Goal: Information Seeking & Learning: Learn about a topic

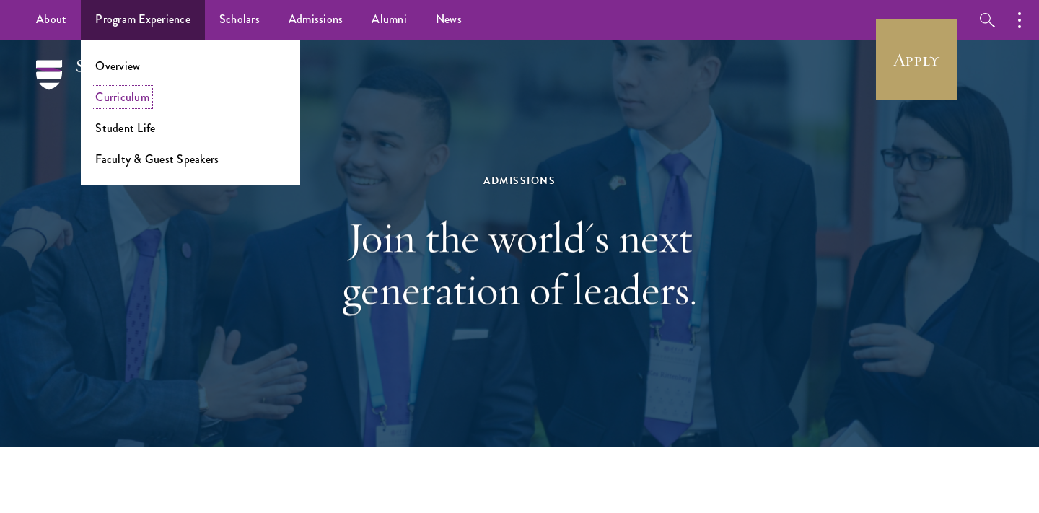
click at [128, 102] on link "Curriculum" at bounding box center [122, 97] width 54 height 17
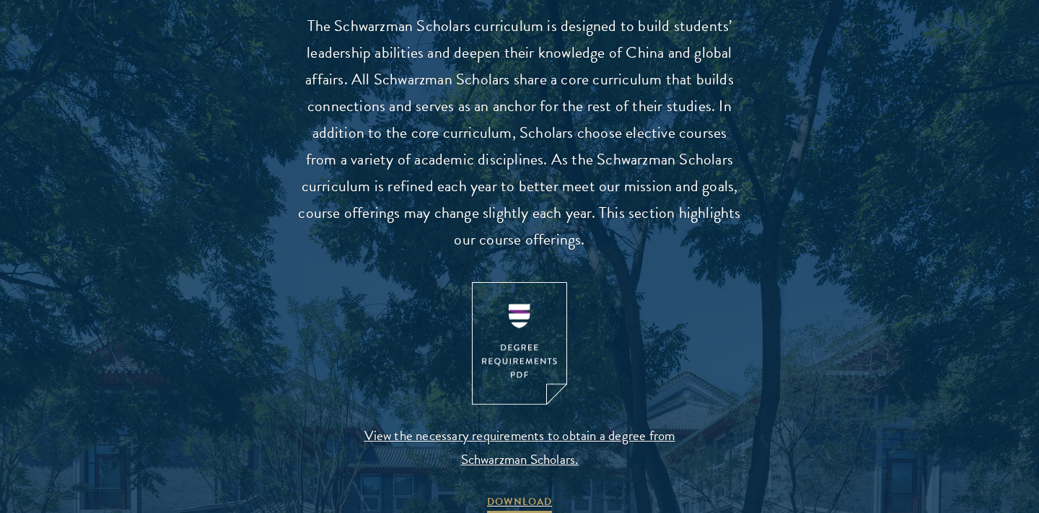
scroll to position [1331, 0]
click at [536, 323] on img at bounding box center [519, 342] width 95 height 123
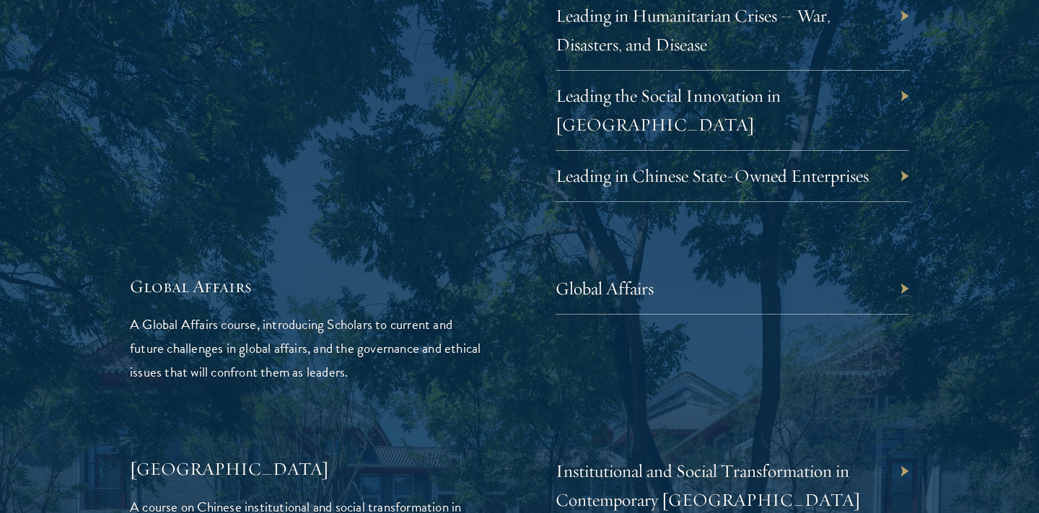
scroll to position [3197, 0]
click at [598, 276] on link "Global Affairs" at bounding box center [616, 287] width 98 height 22
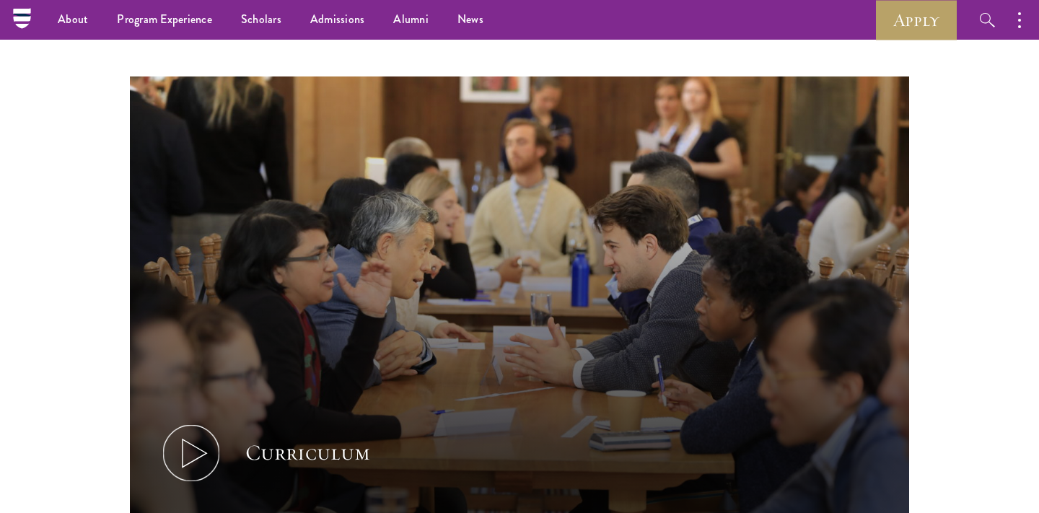
scroll to position [408, 0]
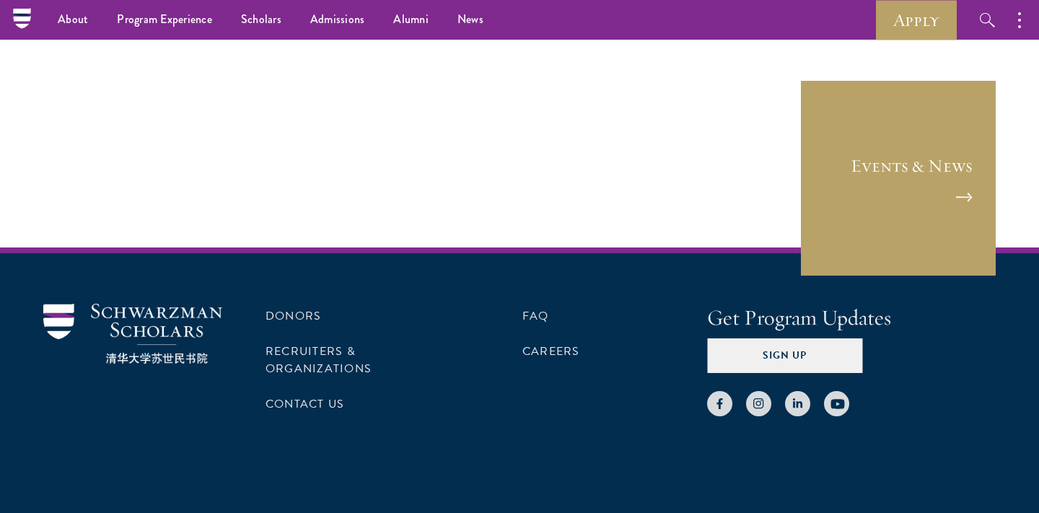
scroll to position [1089, 0]
